Goal: Navigation & Orientation: Find specific page/section

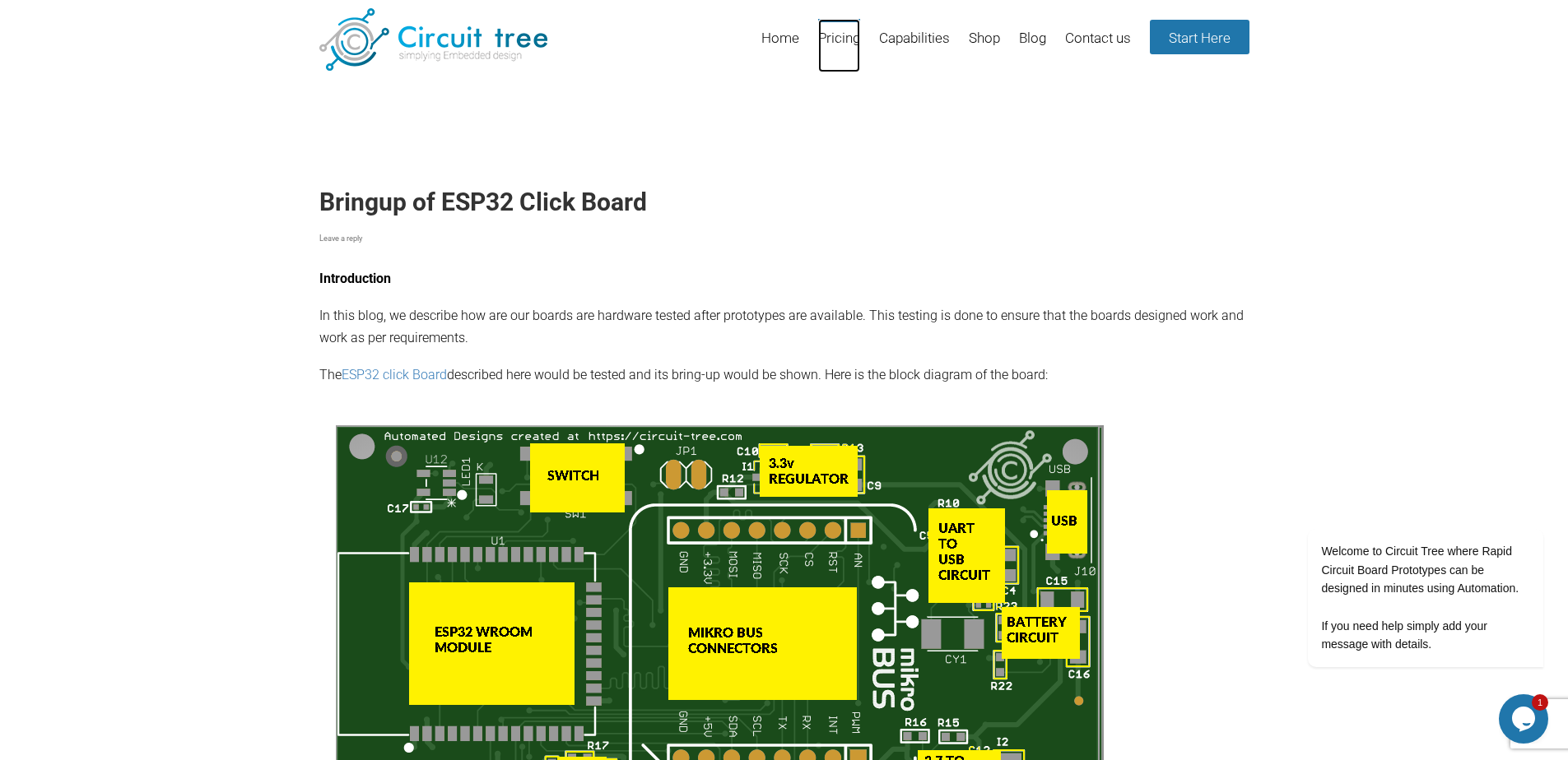
click at [841, 44] on link "Pricing" at bounding box center [839, 45] width 42 height 53
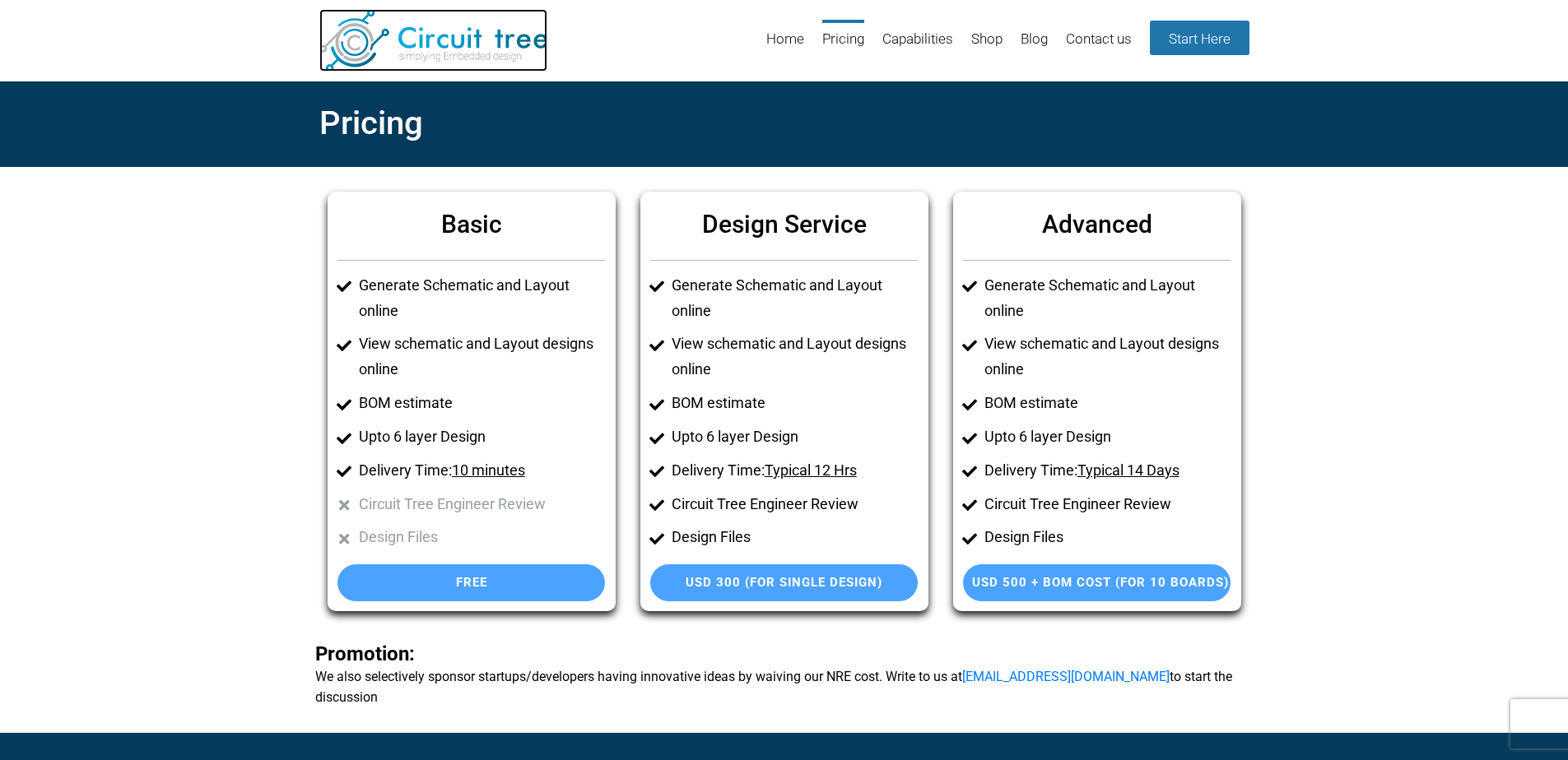
click at [343, 49] on img at bounding box center [432, 40] width 227 height 63
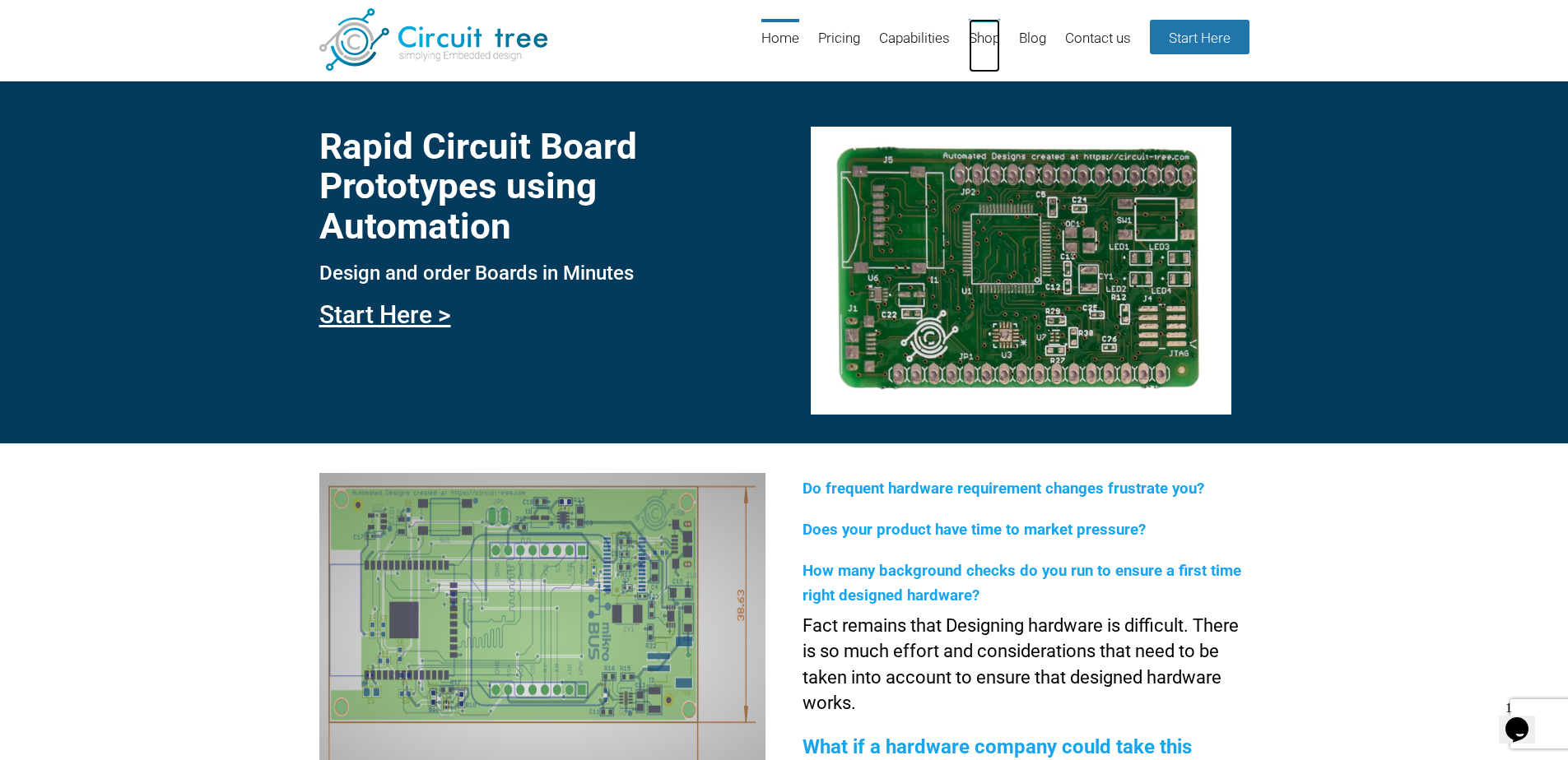
click at [969, 30] on link "Shop" at bounding box center [984, 45] width 31 height 53
